Goal: Transaction & Acquisition: Purchase product/service

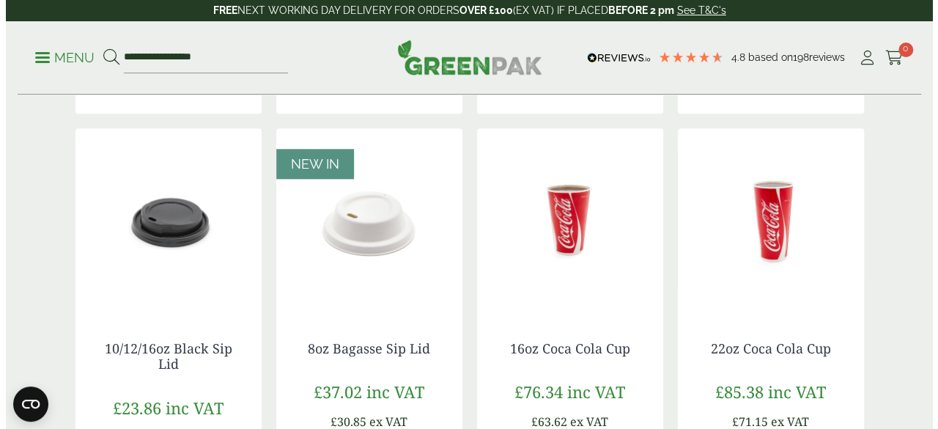
scroll to position [733, 0]
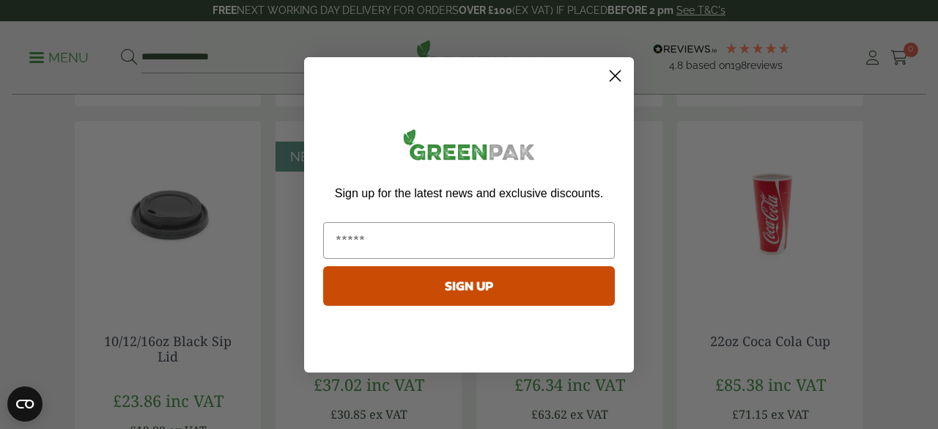
click at [621, 75] on circle "Close dialog" at bounding box center [615, 75] width 24 height 24
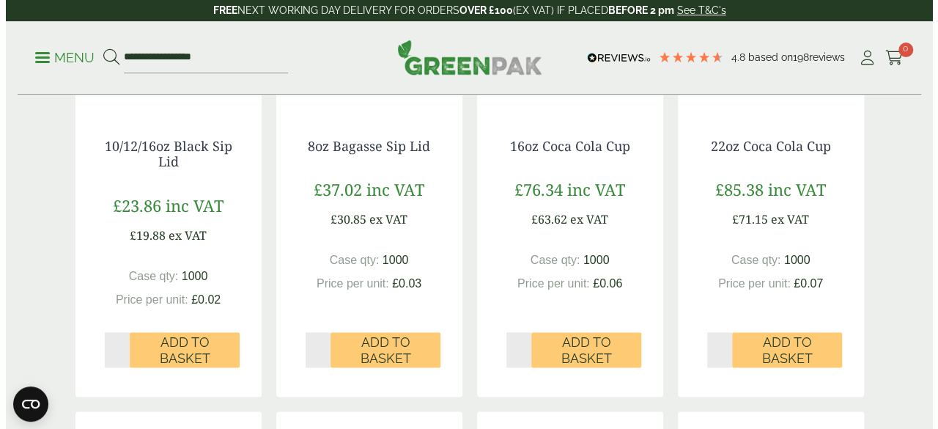
scroll to position [952, 0]
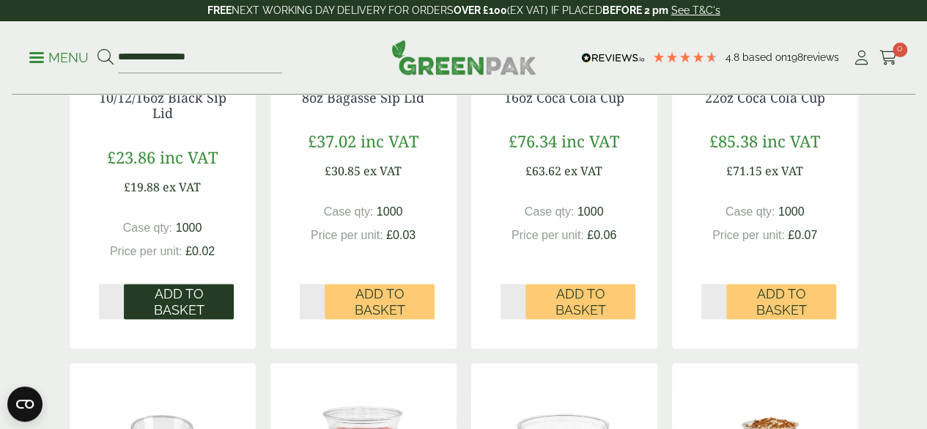
click at [181, 317] on span "Add to Basket" at bounding box center [178, 302] width 89 height 32
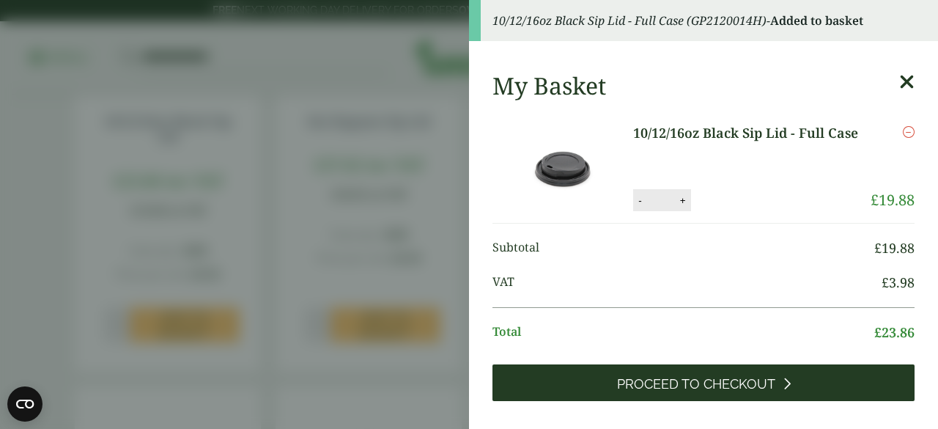
click at [659, 385] on span "Proceed to Checkout" at bounding box center [696, 384] width 158 height 16
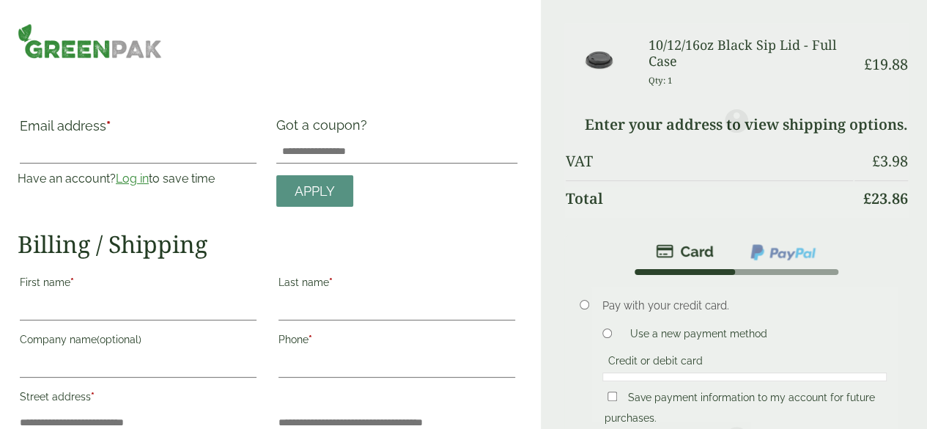
click at [149, 177] on link "Log in" at bounding box center [132, 178] width 33 height 14
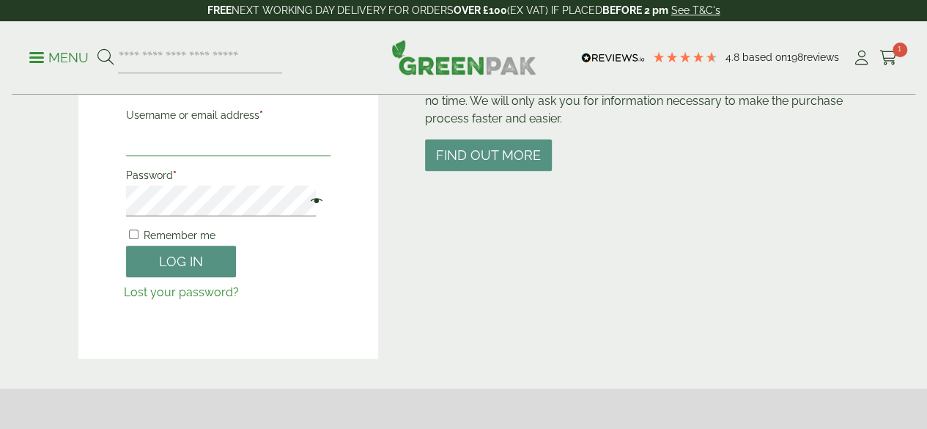
type input "**********"
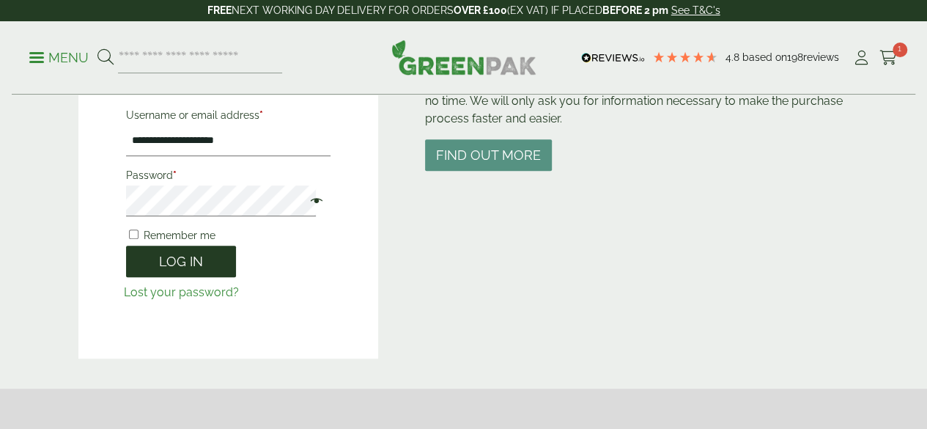
click at [192, 256] on button "Log in" at bounding box center [181, 261] width 110 height 32
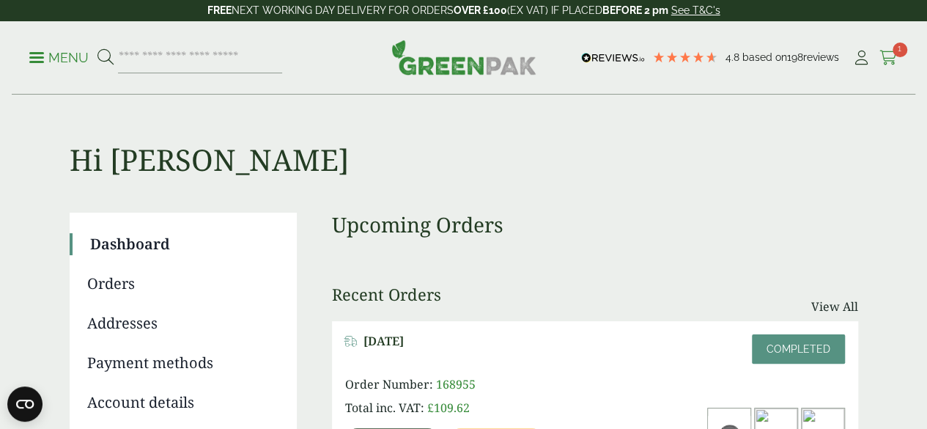
click at [894, 53] on span "1" at bounding box center [899, 49] width 15 height 15
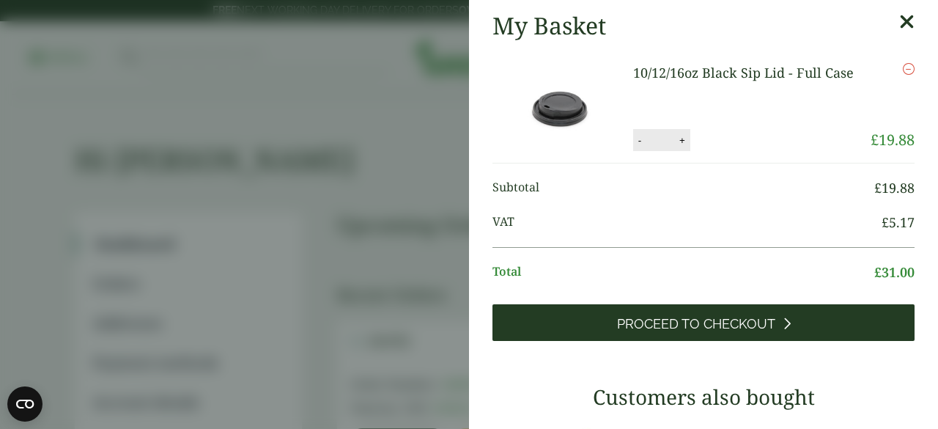
click at [697, 324] on span "Proceed to Checkout" at bounding box center [696, 324] width 158 height 16
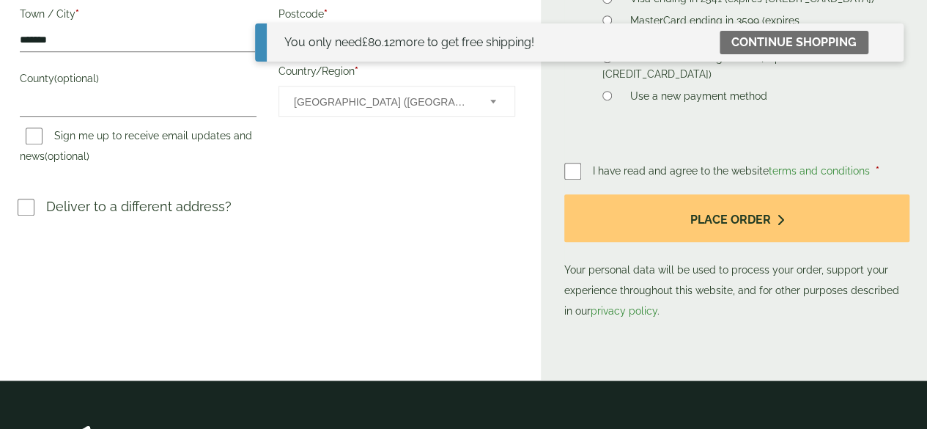
scroll to position [589, 0]
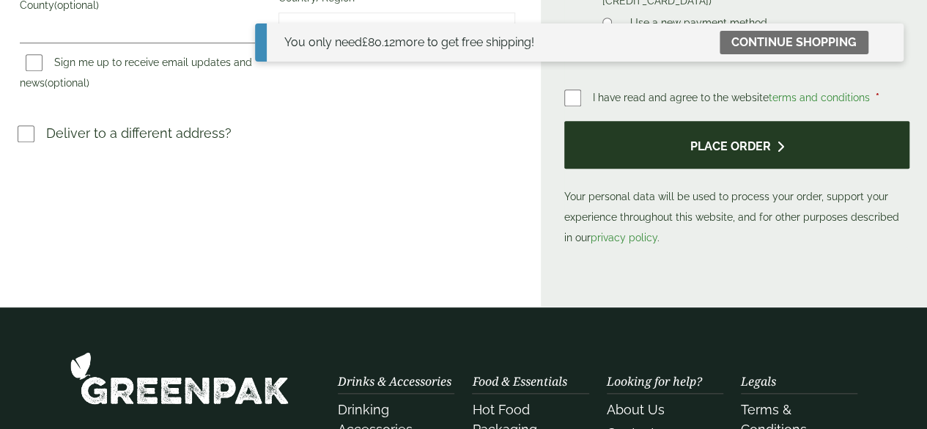
click at [680, 165] on button "Place order" at bounding box center [736, 145] width 345 height 48
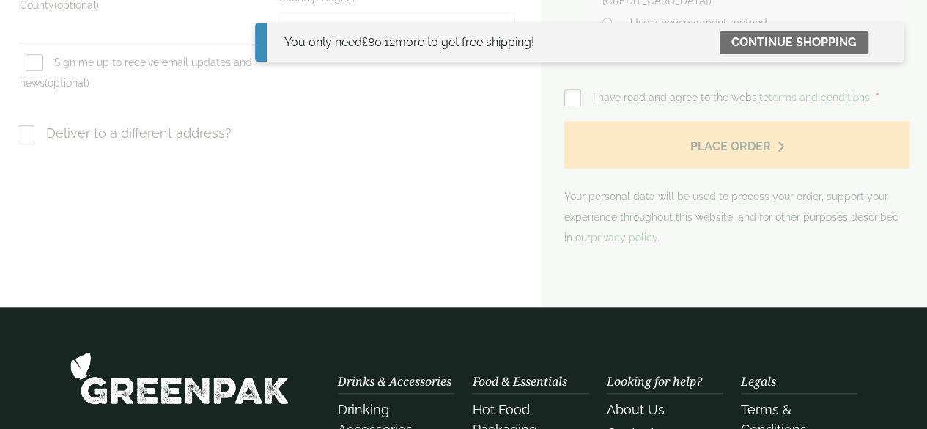
scroll to position [517, 0]
